Goal: Task Accomplishment & Management: Manage account settings

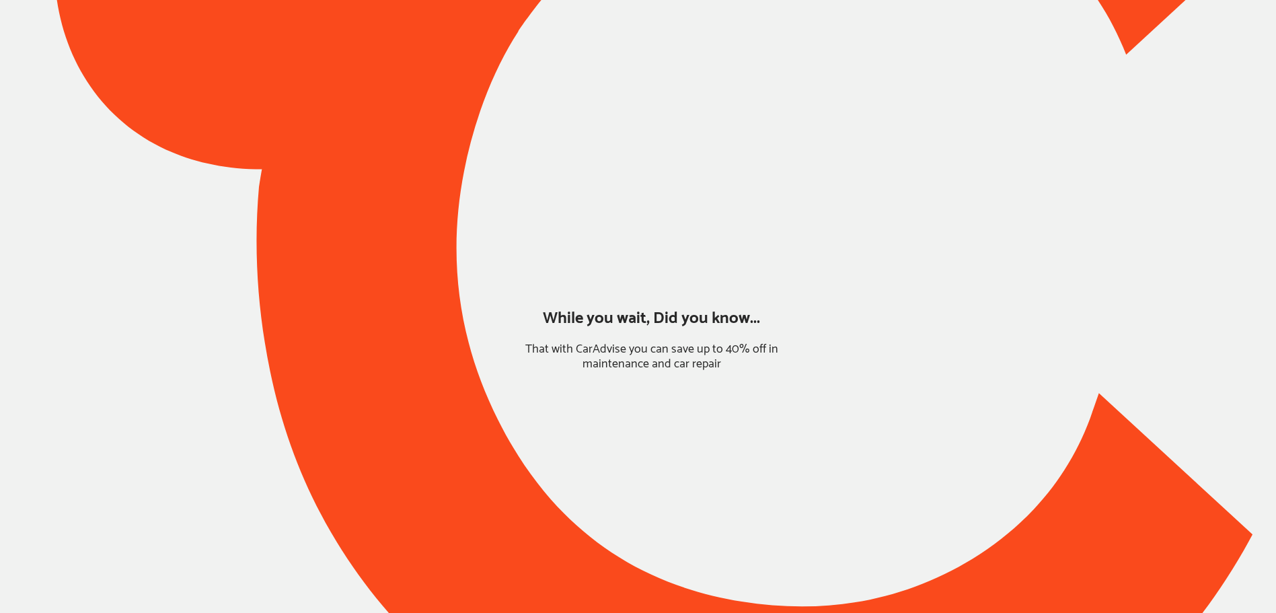
type input "*****"
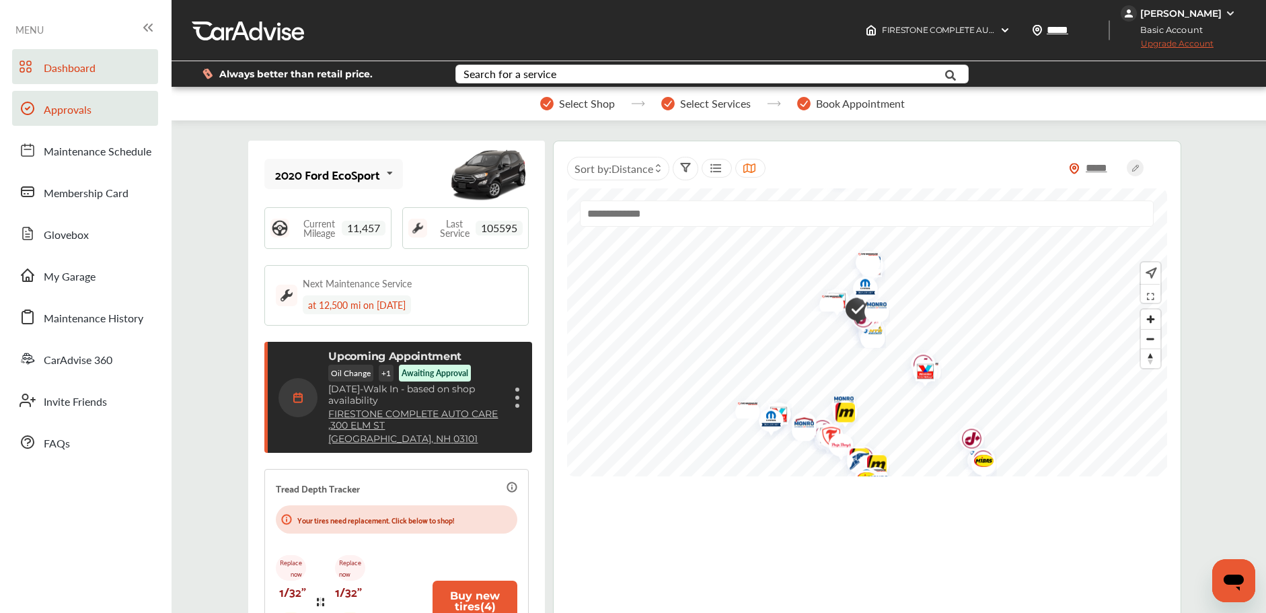
click at [111, 100] on link "Approvals" at bounding box center [85, 108] width 146 height 35
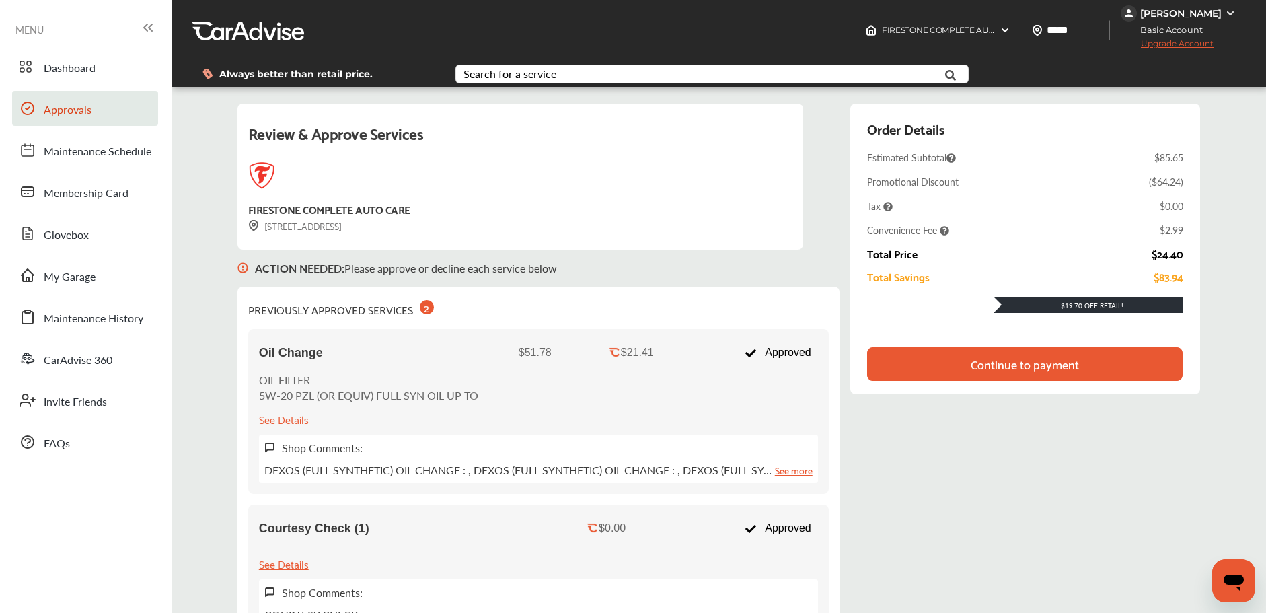
click at [1175, 11] on div "[PERSON_NAME]" at bounding box center [1181, 13] width 81 height 12
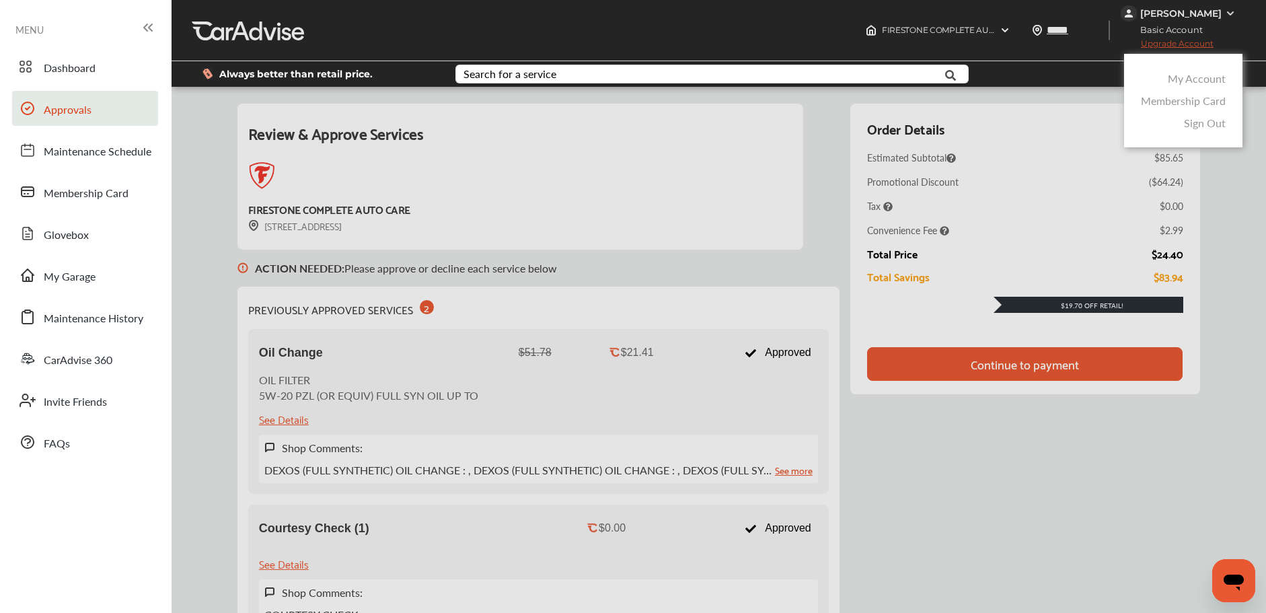
click at [1180, 81] on link "My Account" at bounding box center [1197, 78] width 58 height 15
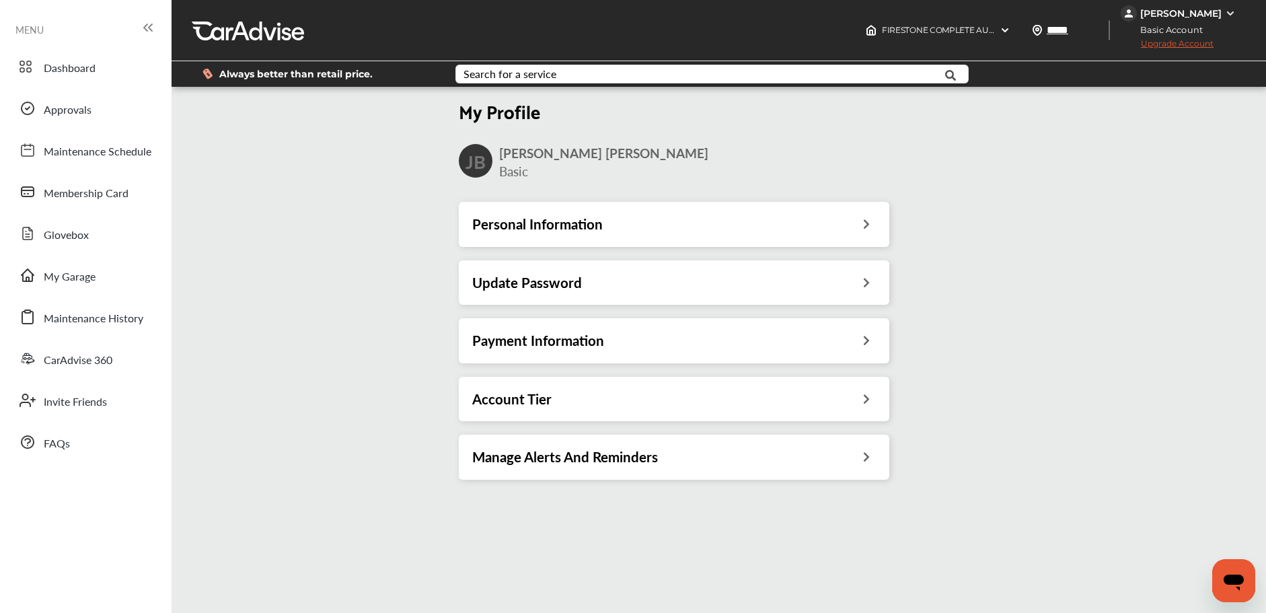
click at [657, 335] on div "Payment Information" at bounding box center [674, 340] width 404 height 17
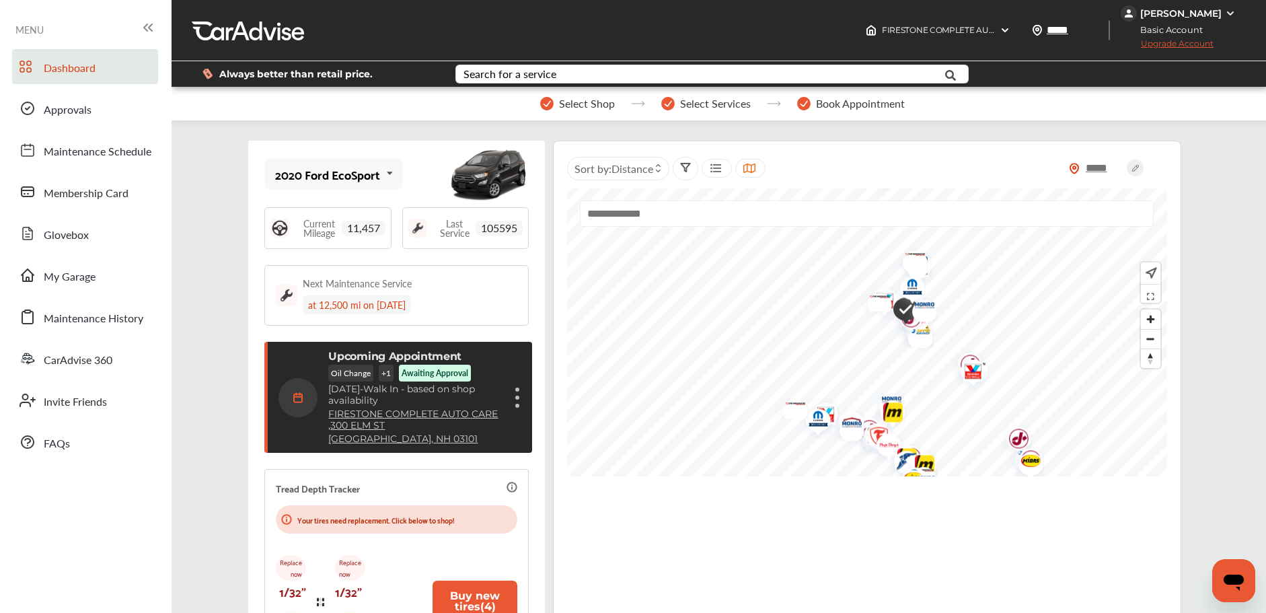
click at [1181, 13] on div "[PERSON_NAME]" at bounding box center [1181, 13] width 81 height 12
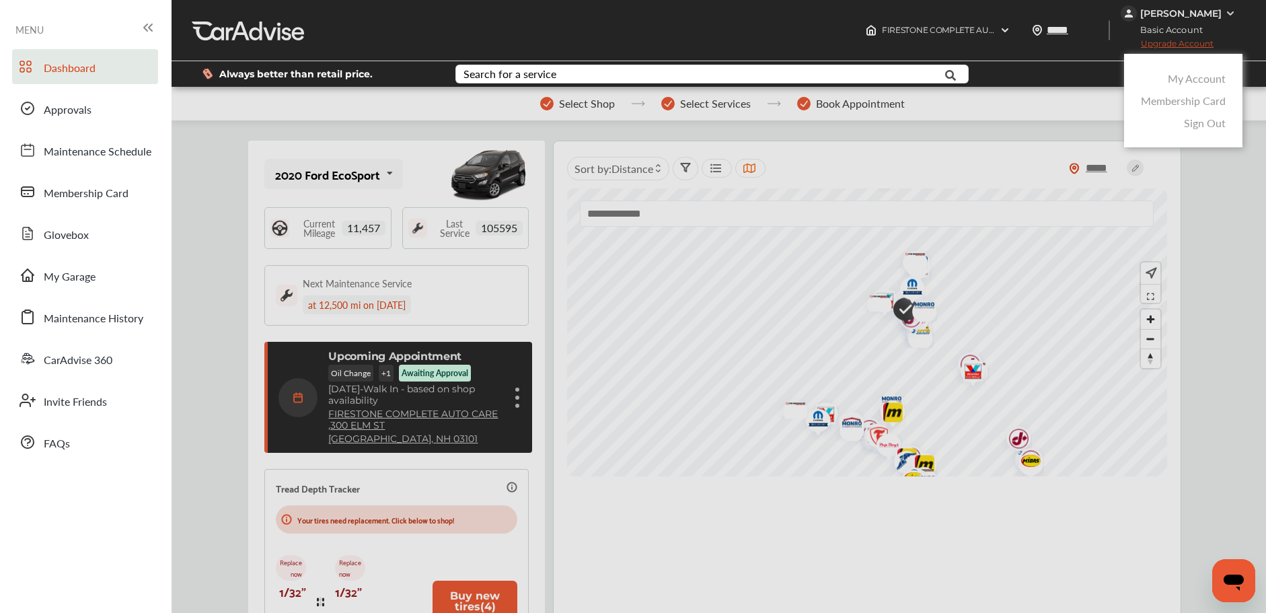
click at [1188, 77] on link "My Account" at bounding box center [1197, 78] width 58 height 15
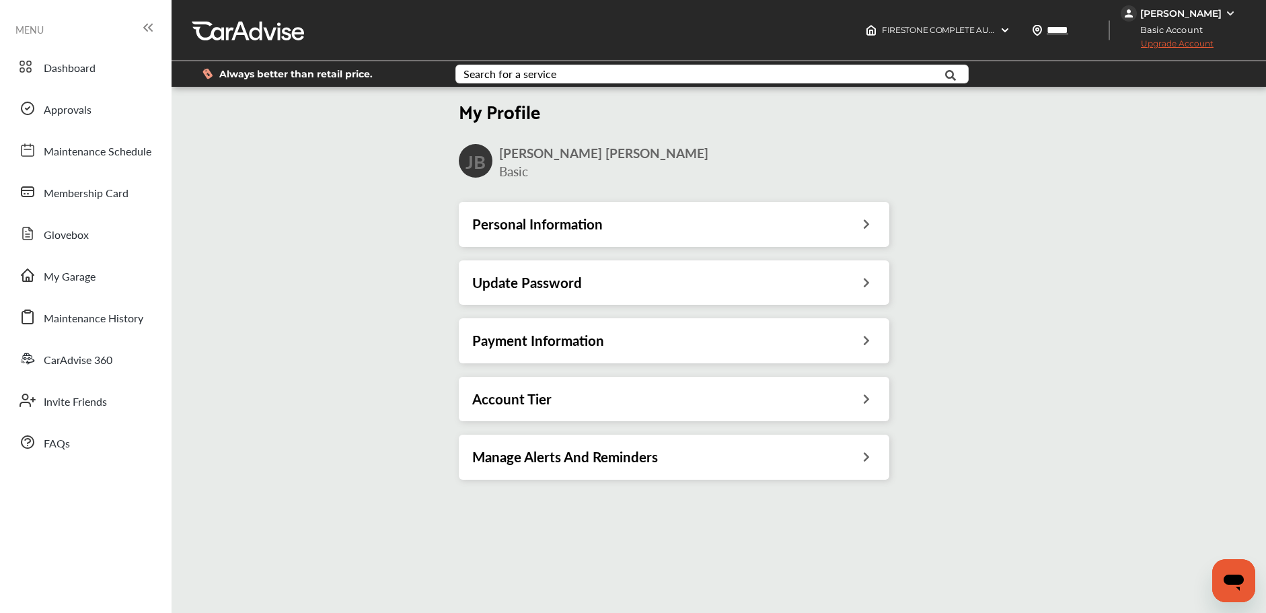
click at [632, 332] on div "Payment Information" at bounding box center [674, 340] width 404 height 17
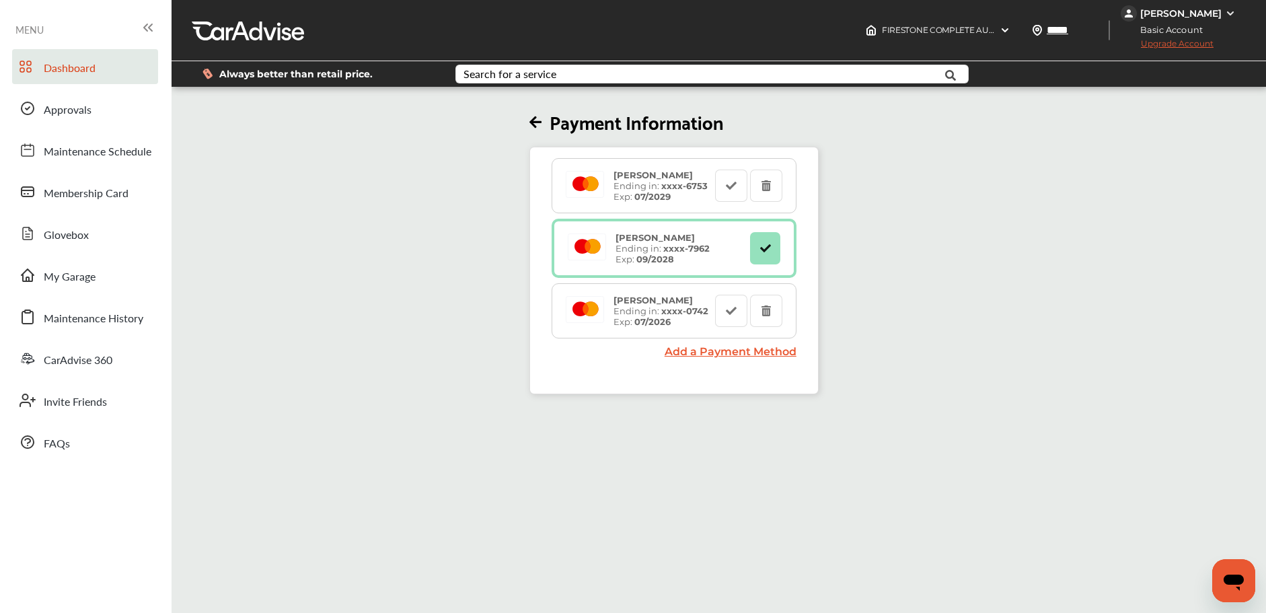
click at [78, 55] on link "Dashboard" at bounding box center [85, 66] width 146 height 35
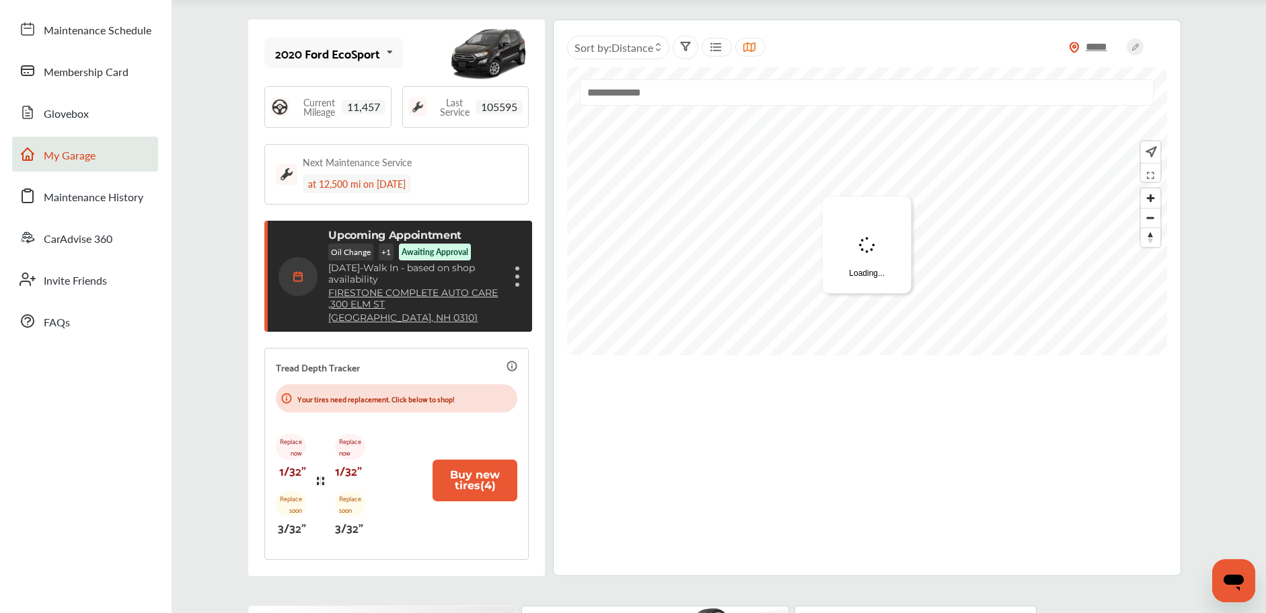
scroll to position [124, 0]
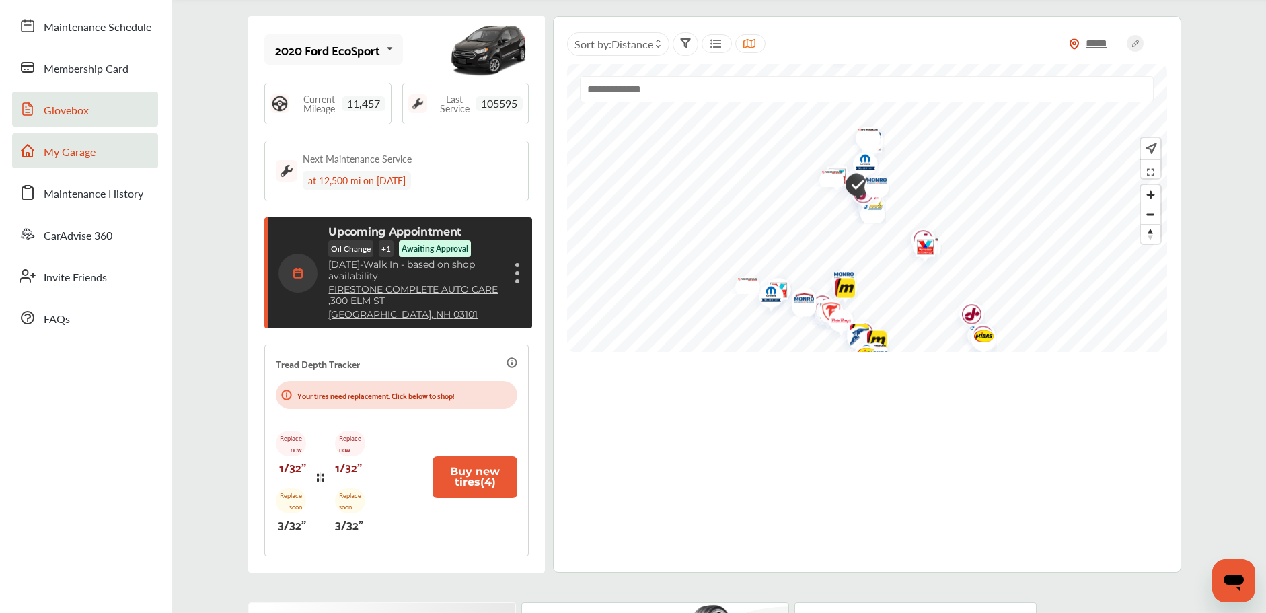
click at [83, 117] on span "Glovebox" at bounding box center [66, 110] width 45 height 17
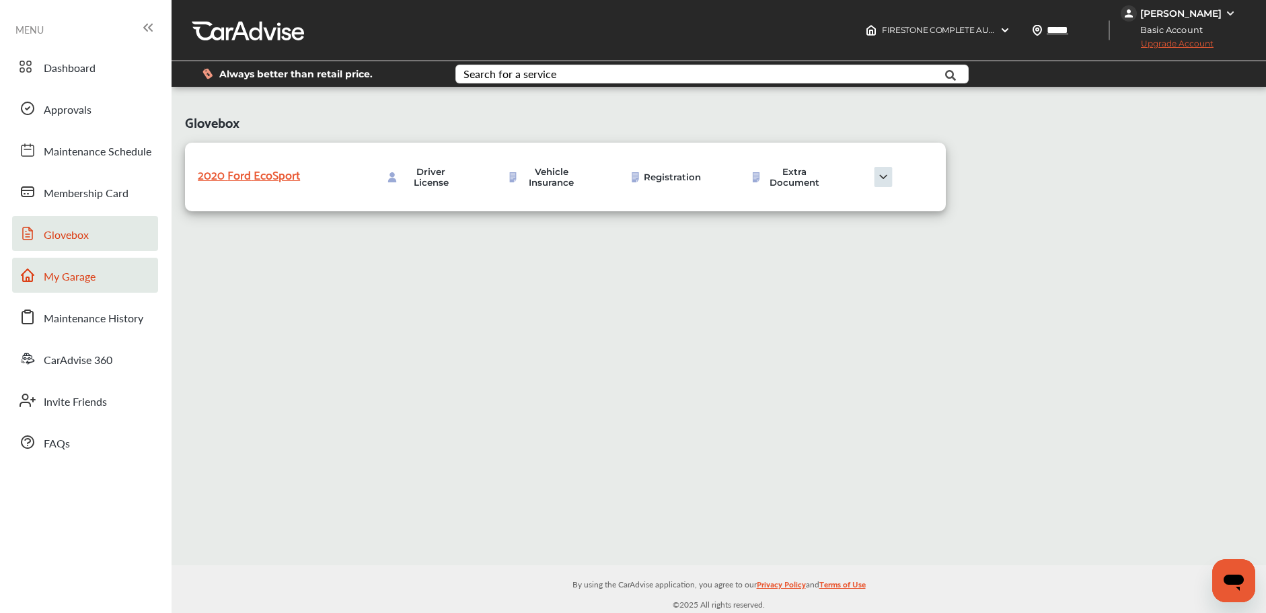
click at [98, 275] on link "My Garage" at bounding box center [85, 275] width 146 height 35
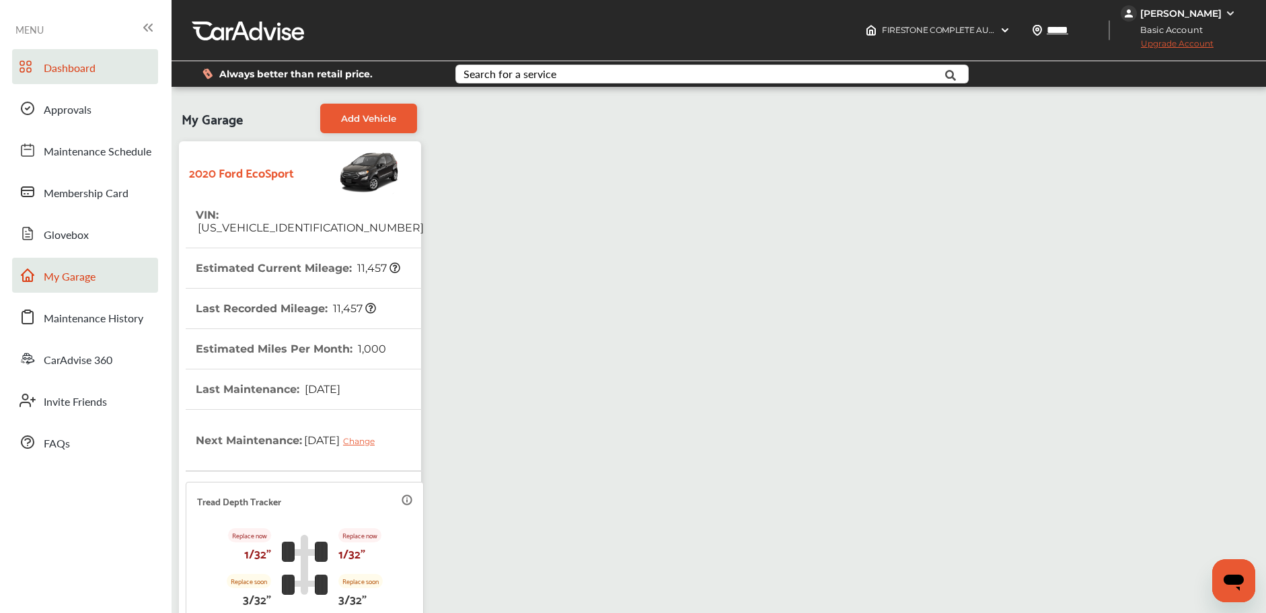
click at [108, 75] on link "Dashboard" at bounding box center [85, 66] width 146 height 35
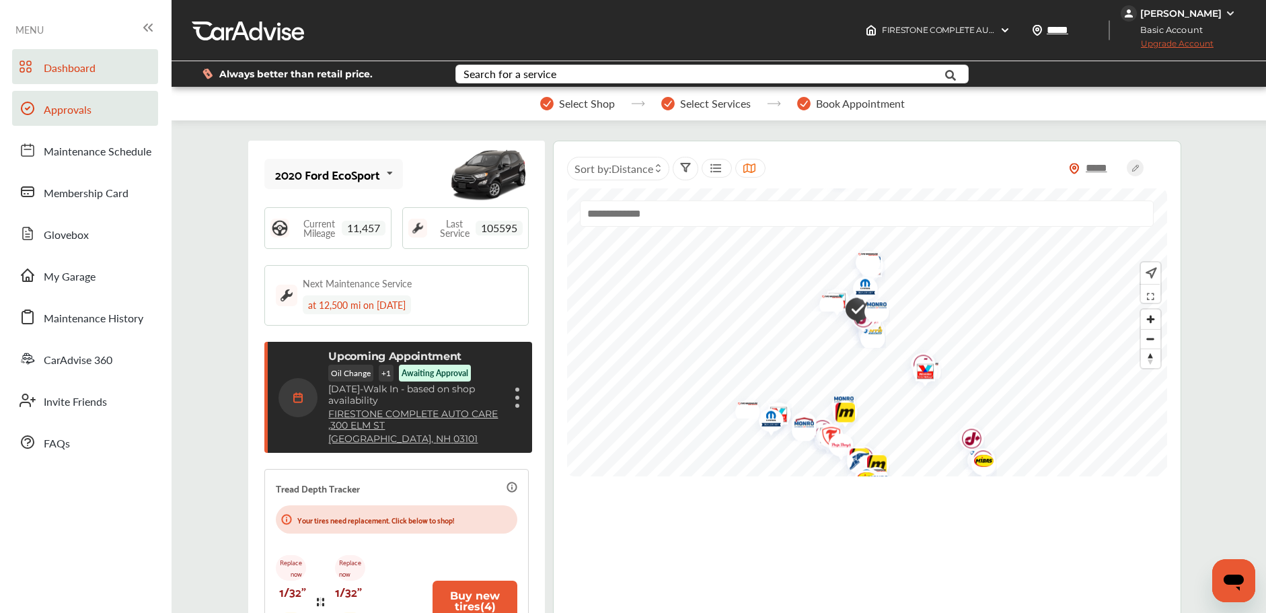
click at [145, 122] on link "Approvals" at bounding box center [85, 108] width 146 height 35
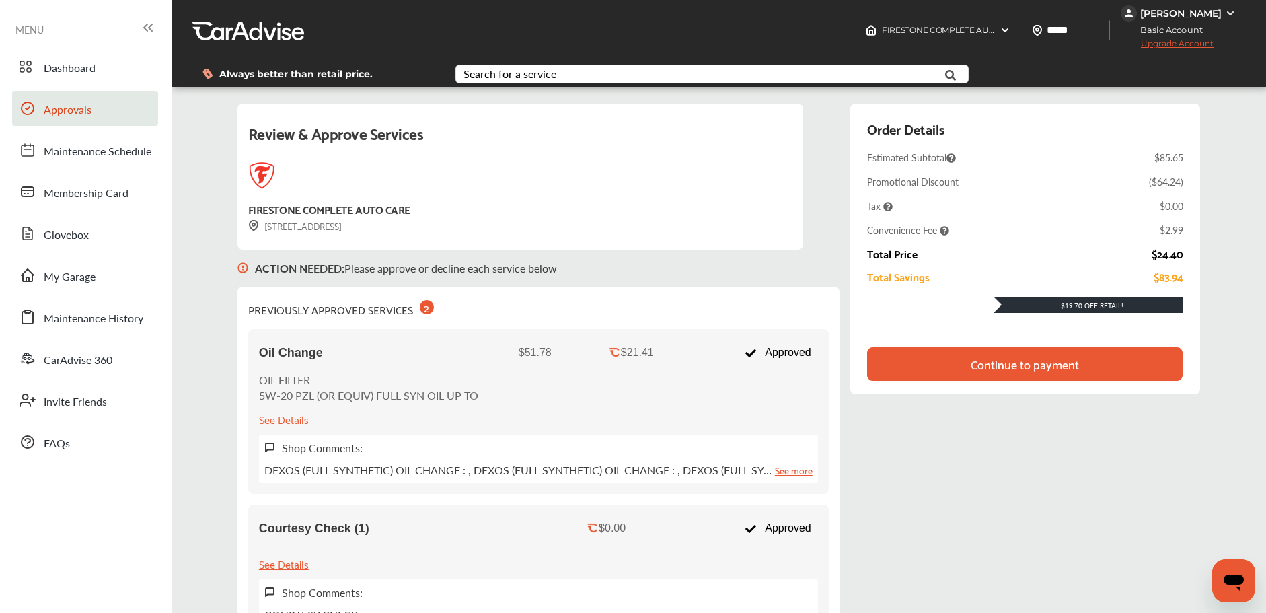
click at [988, 359] on div "Continue to payment" at bounding box center [1025, 363] width 108 height 13
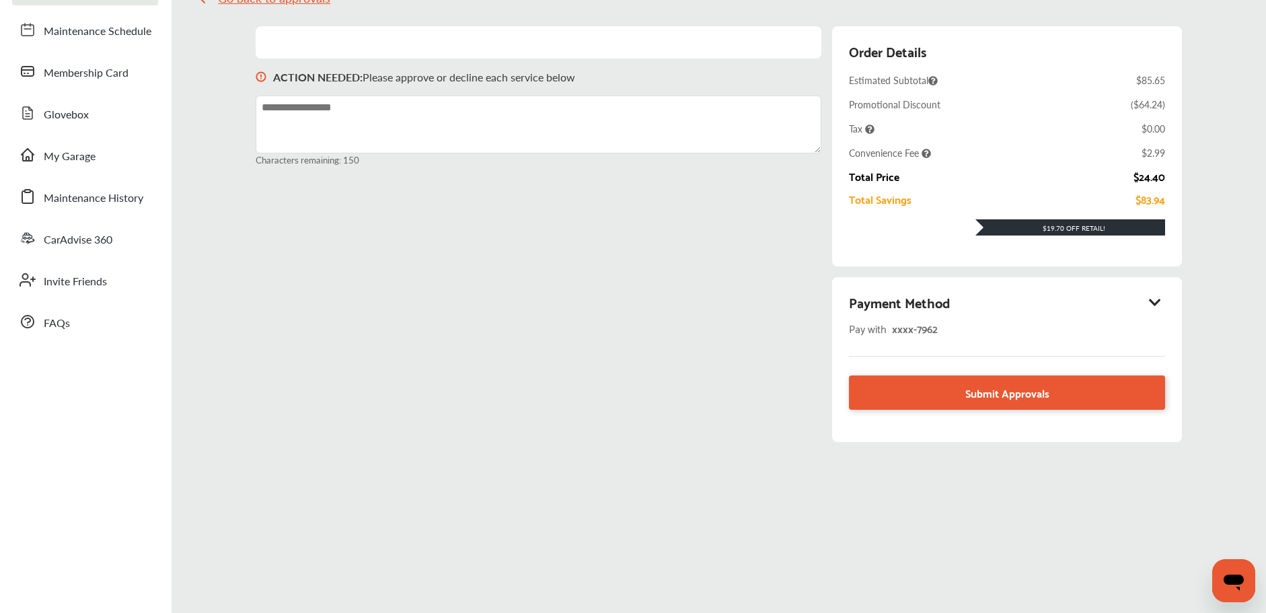
scroll to position [120, 0]
click at [1150, 299] on icon at bounding box center [1155, 302] width 16 height 13
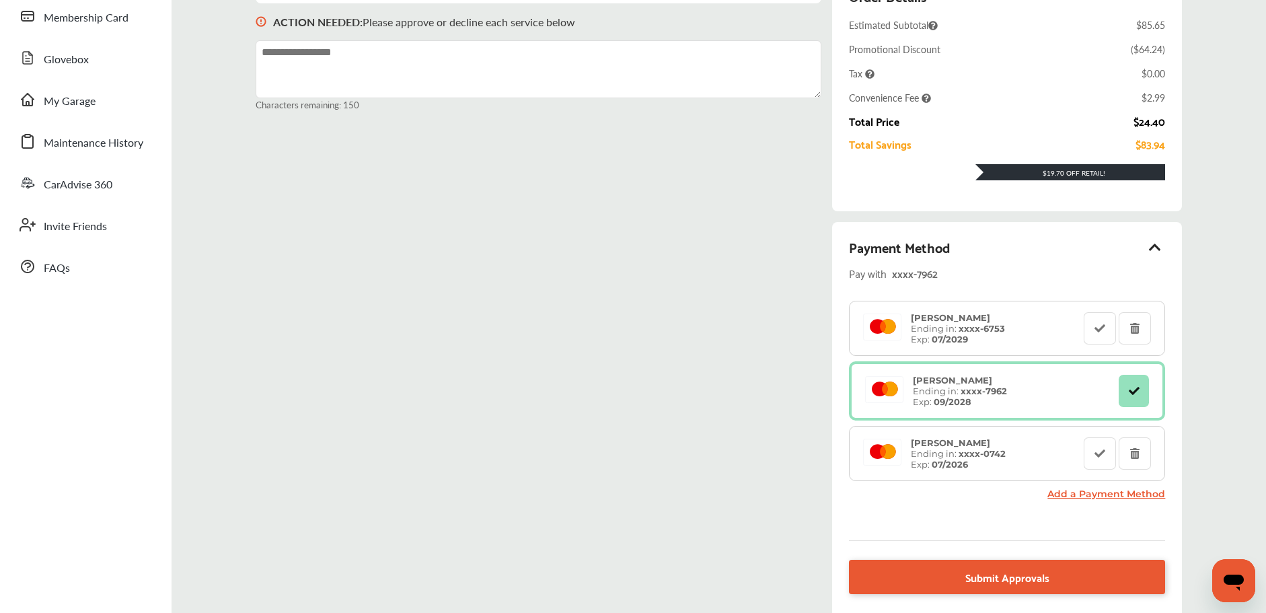
scroll to position [176, 0]
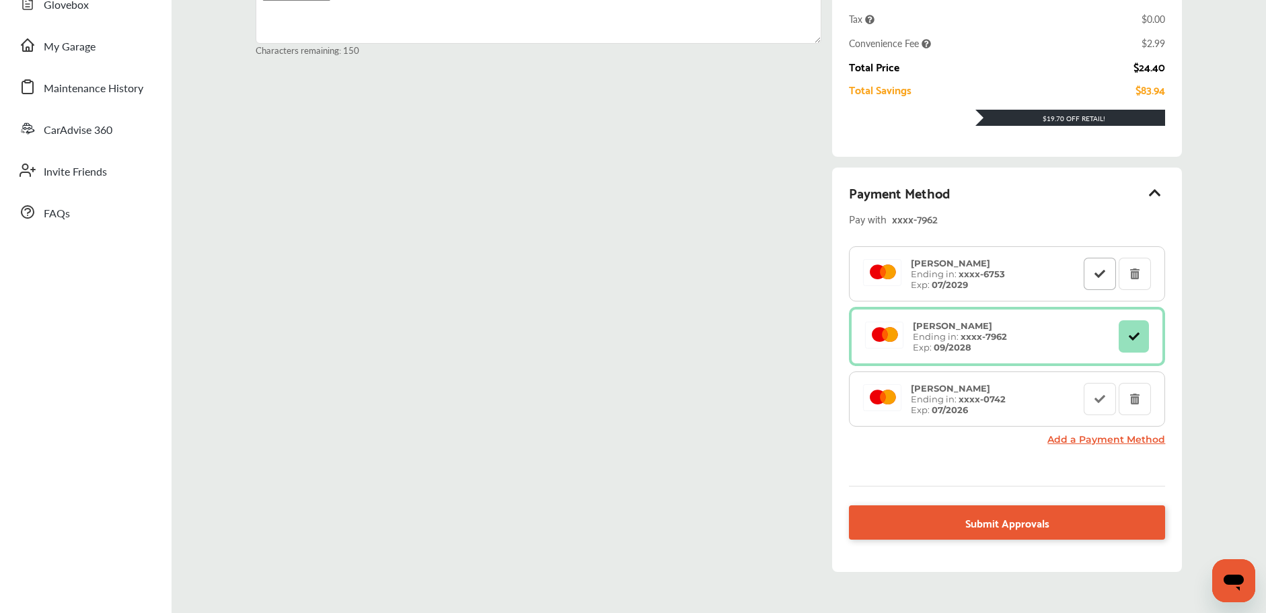
click at [1102, 276] on icon at bounding box center [1100, 272] width 13 height 9
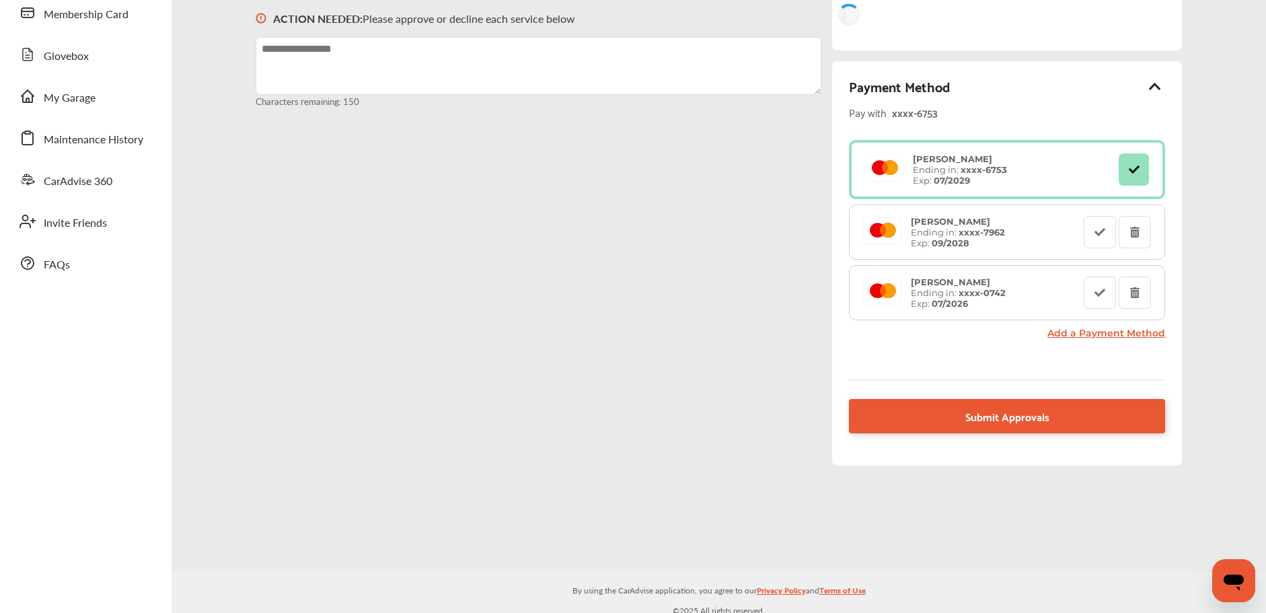
scroll to position [186, 0]
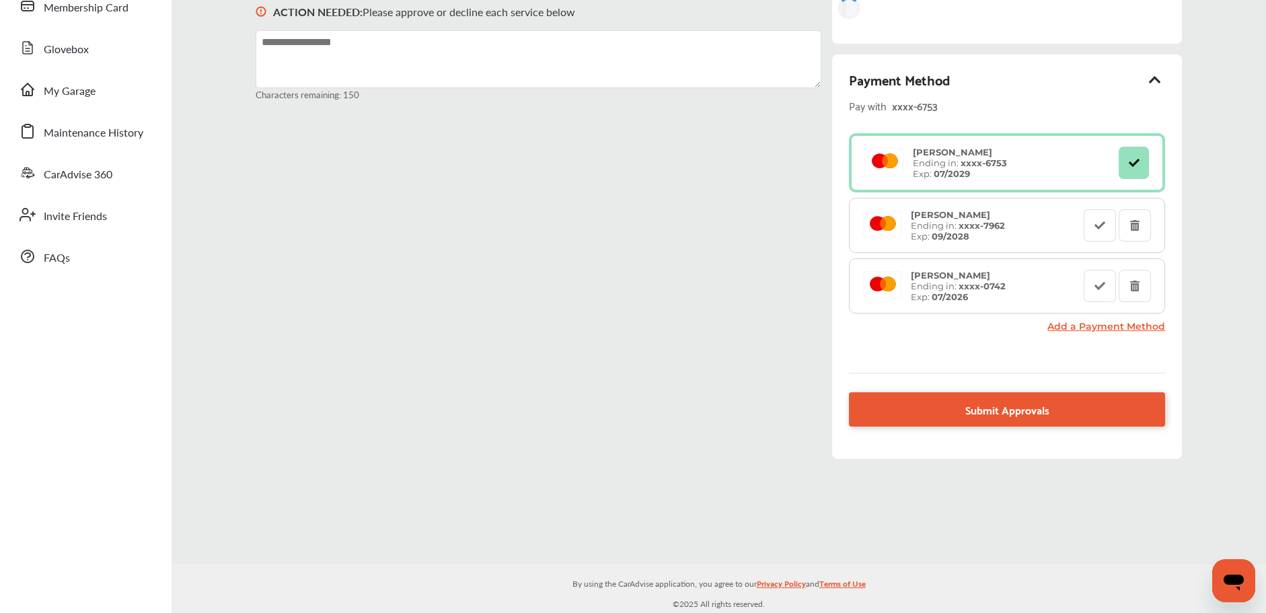
click at [977, 242] on div "Joe Bradish Ending in: xxxx- 7962 Exp: 09/2028" at bounding box center [958, 225] width 108 height 32
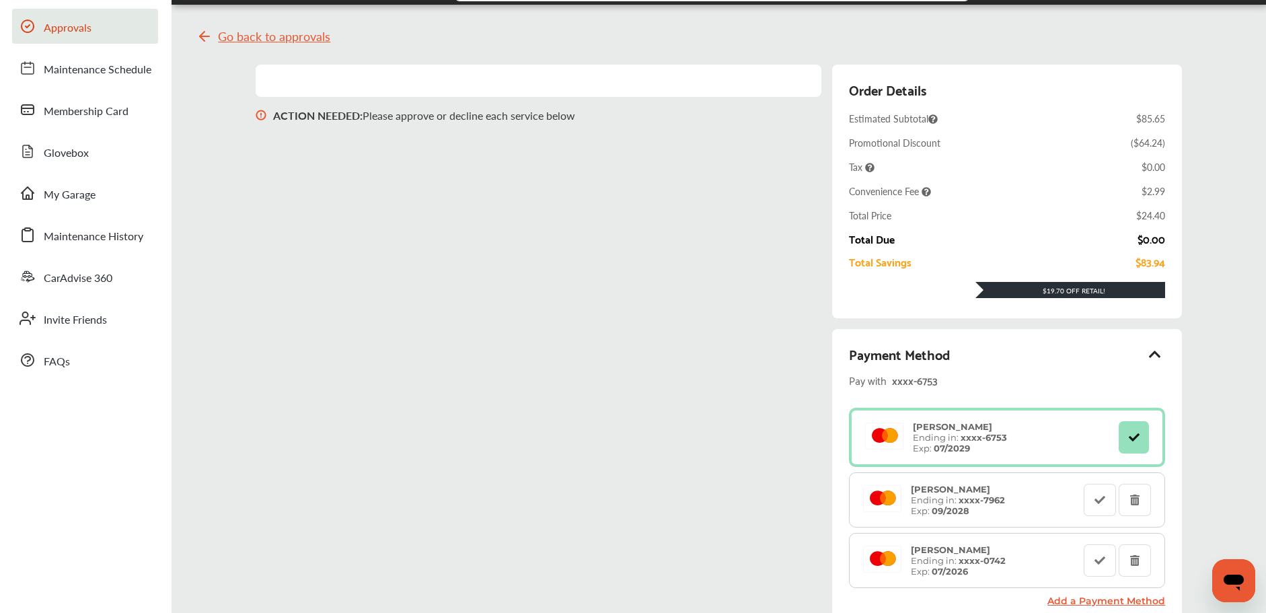
scroll to position [4, 0]
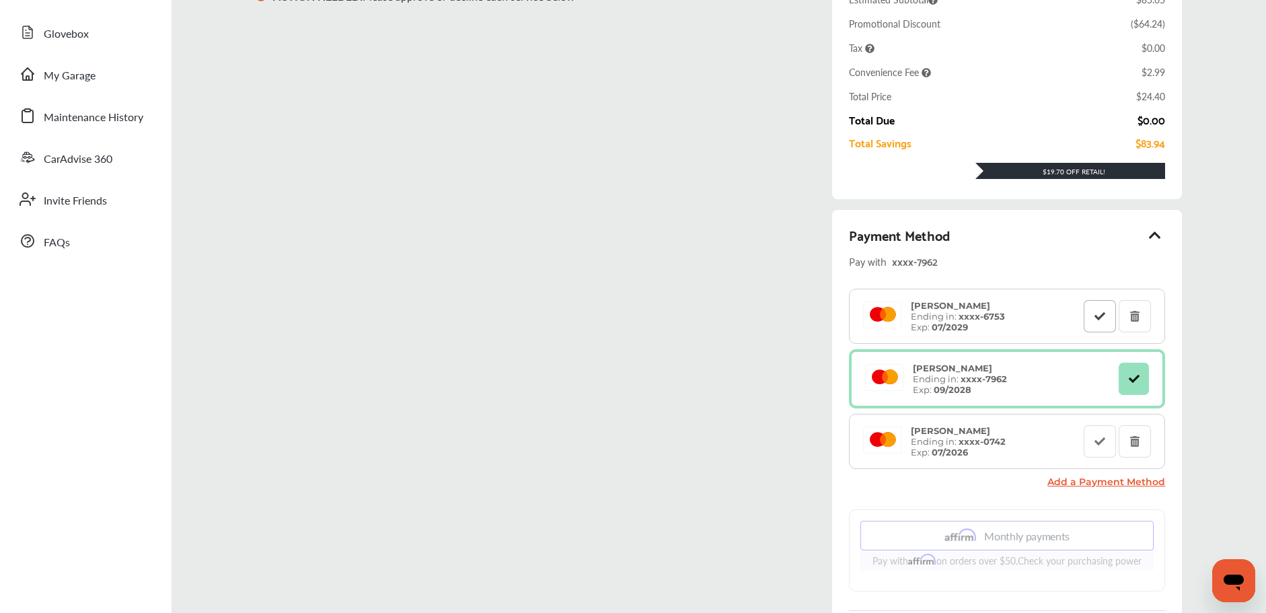
click at [1103, 320] on icon at bounding box center [1100, 315] width 13 height 9
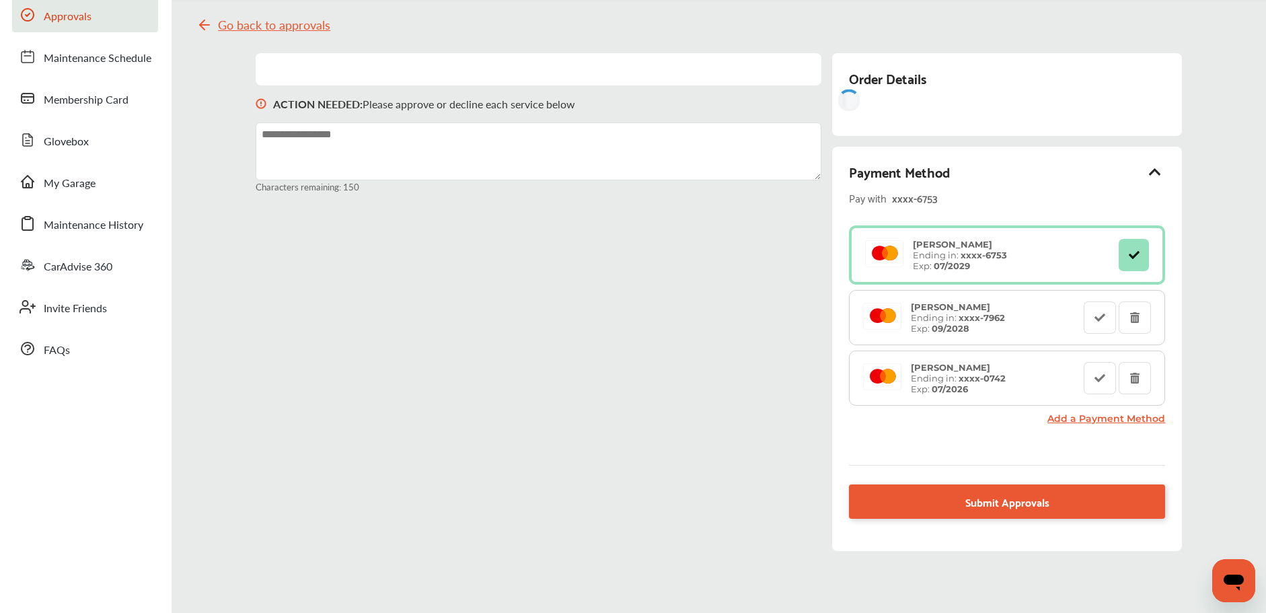
scroll to position [107, 0]
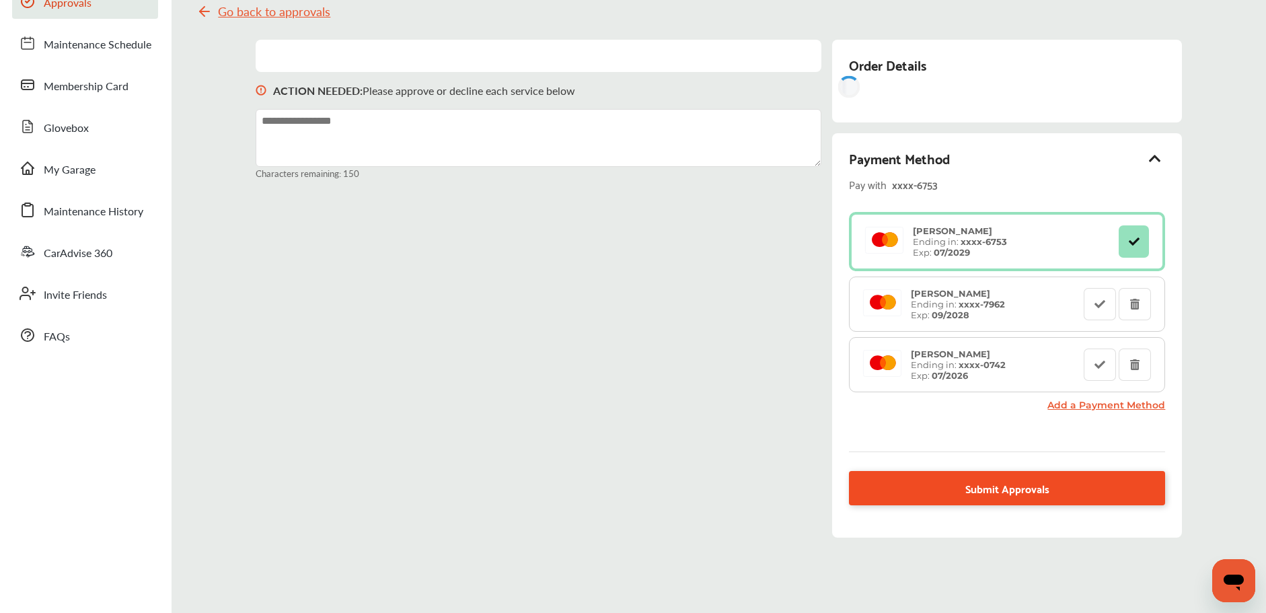
click at [977, 491] on span "Submit Approvals" at bounding box center [1008, 488] width 84 height 18
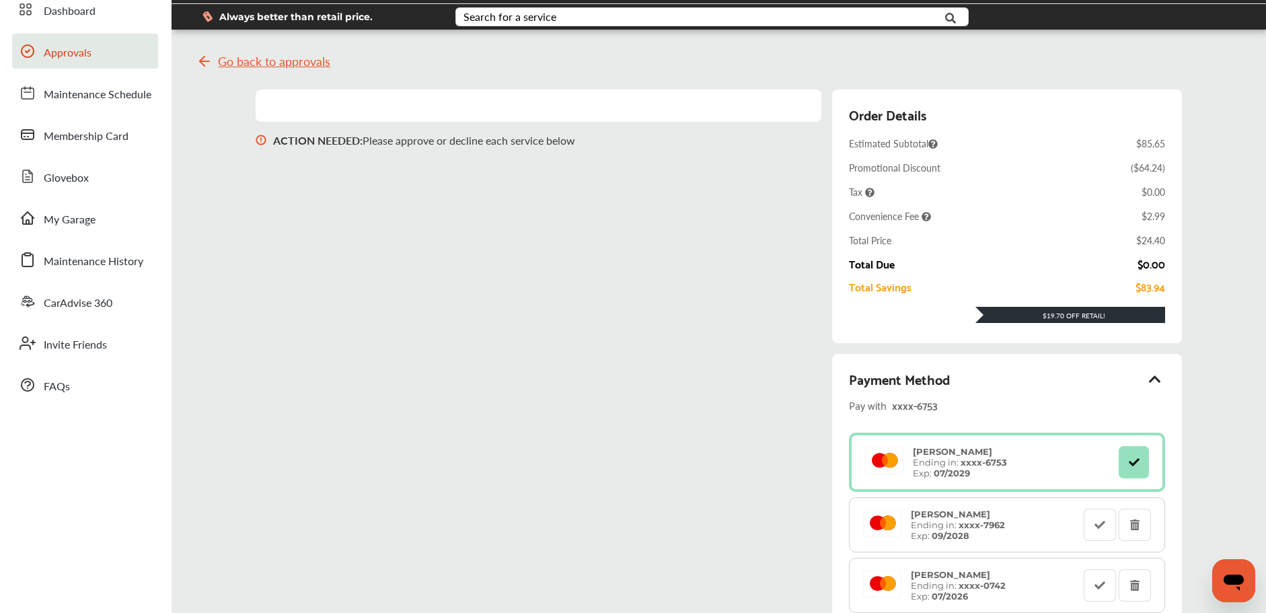
scroll to position [0, 0]
